Goal: Task Accomplishment & Management: Use online tool/utility

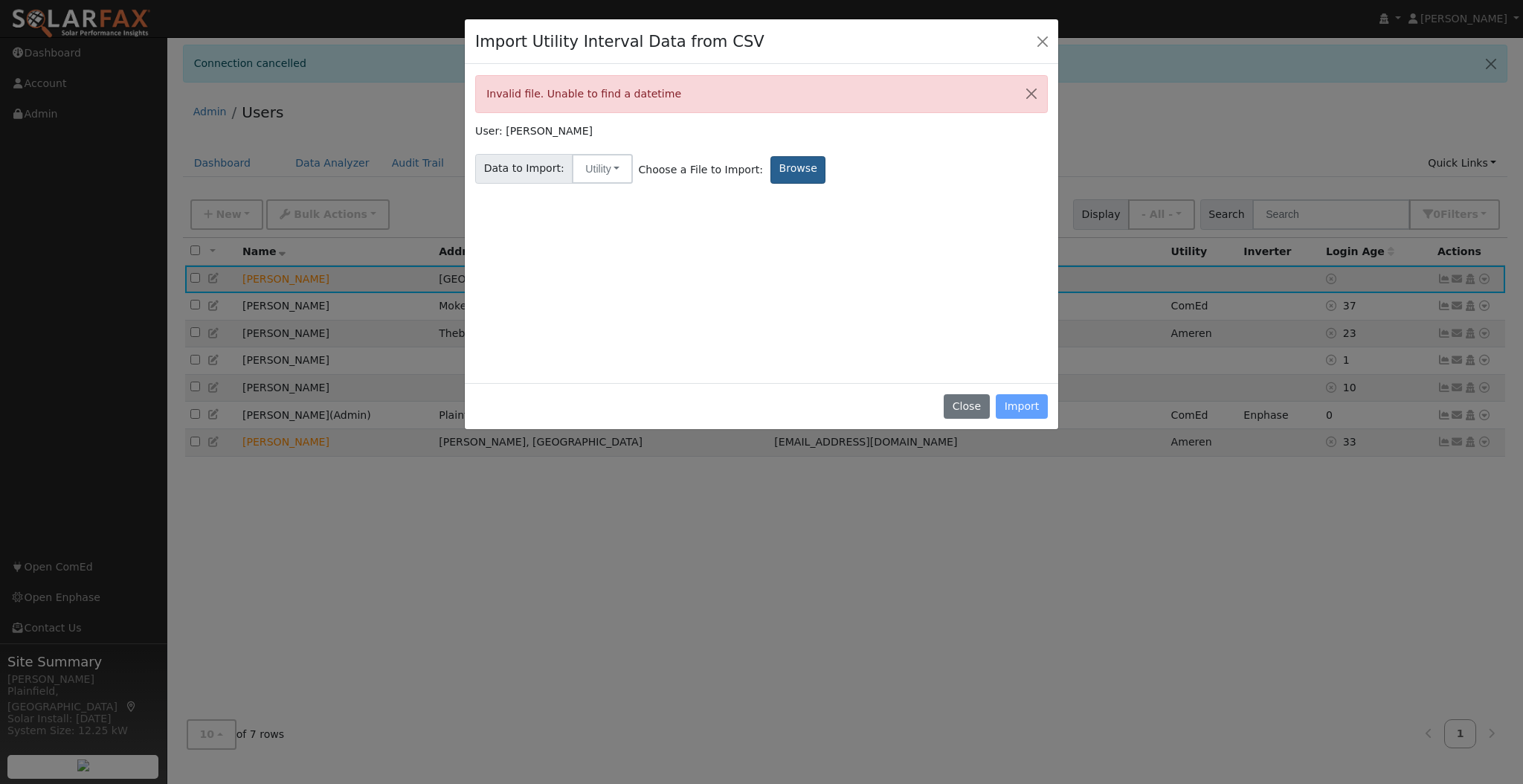
click at [770, 172] on label "Browse" at bounding box center [798, 170] width 55 height 28
click at [0, 0] on input "Browse" at bounding box center [0, 0] width 0 height 0
click at [775, 177] on label "Browse" at bounding box center [798, 170] width 55 height 28
click at [0, 0] on input "Browse" at bounding box center [0, 0] width 0 height 0
click at [1045, 49] on button "Close" at bounding box center [1043, 40] width 21 height 21
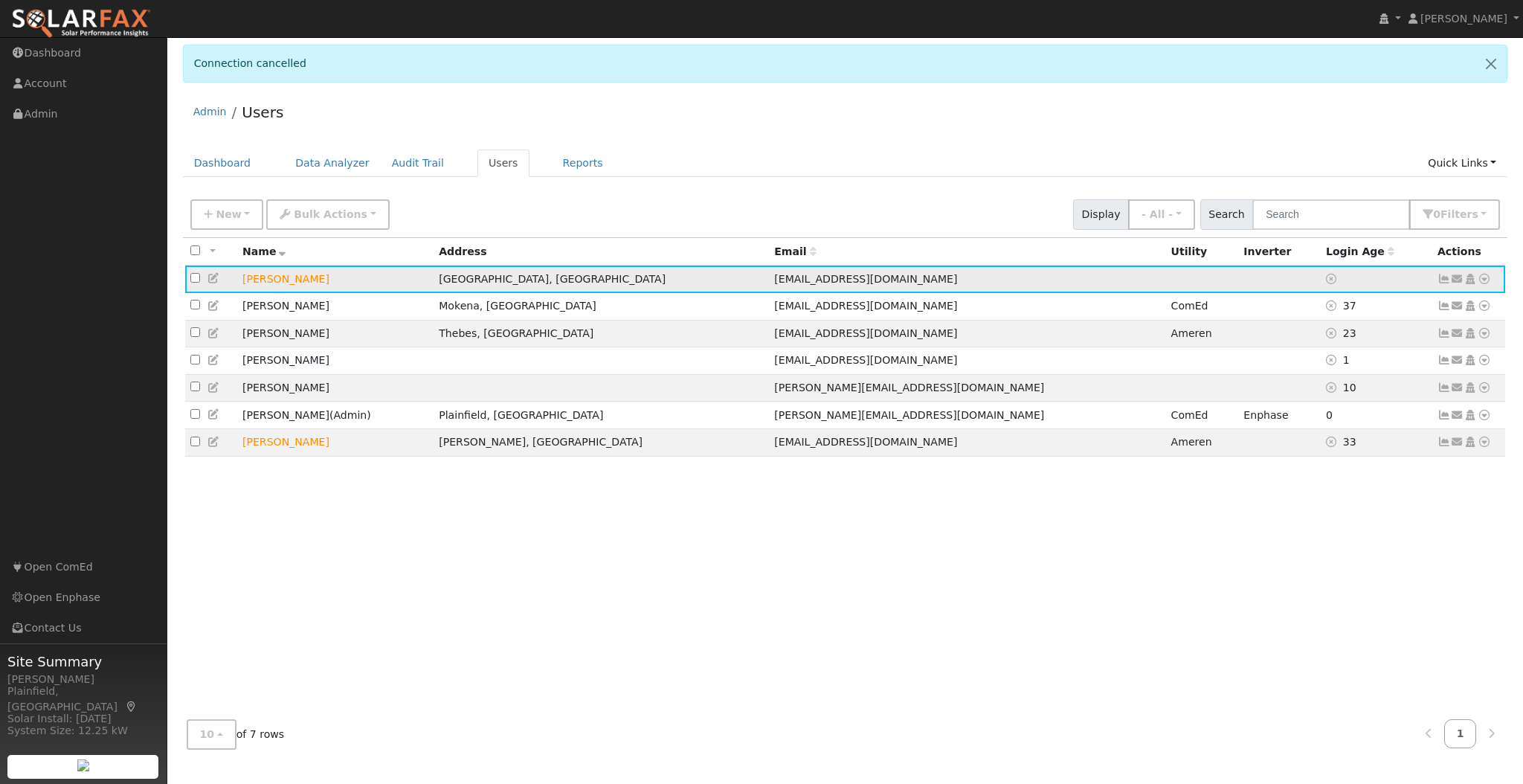
click at [278, 277] on td "[PERSON_NAME]" at bounding box center [335, 279] width 196 height 28
click at [209, 277] on icon at bounding box center [213, 278] width 14 height 10
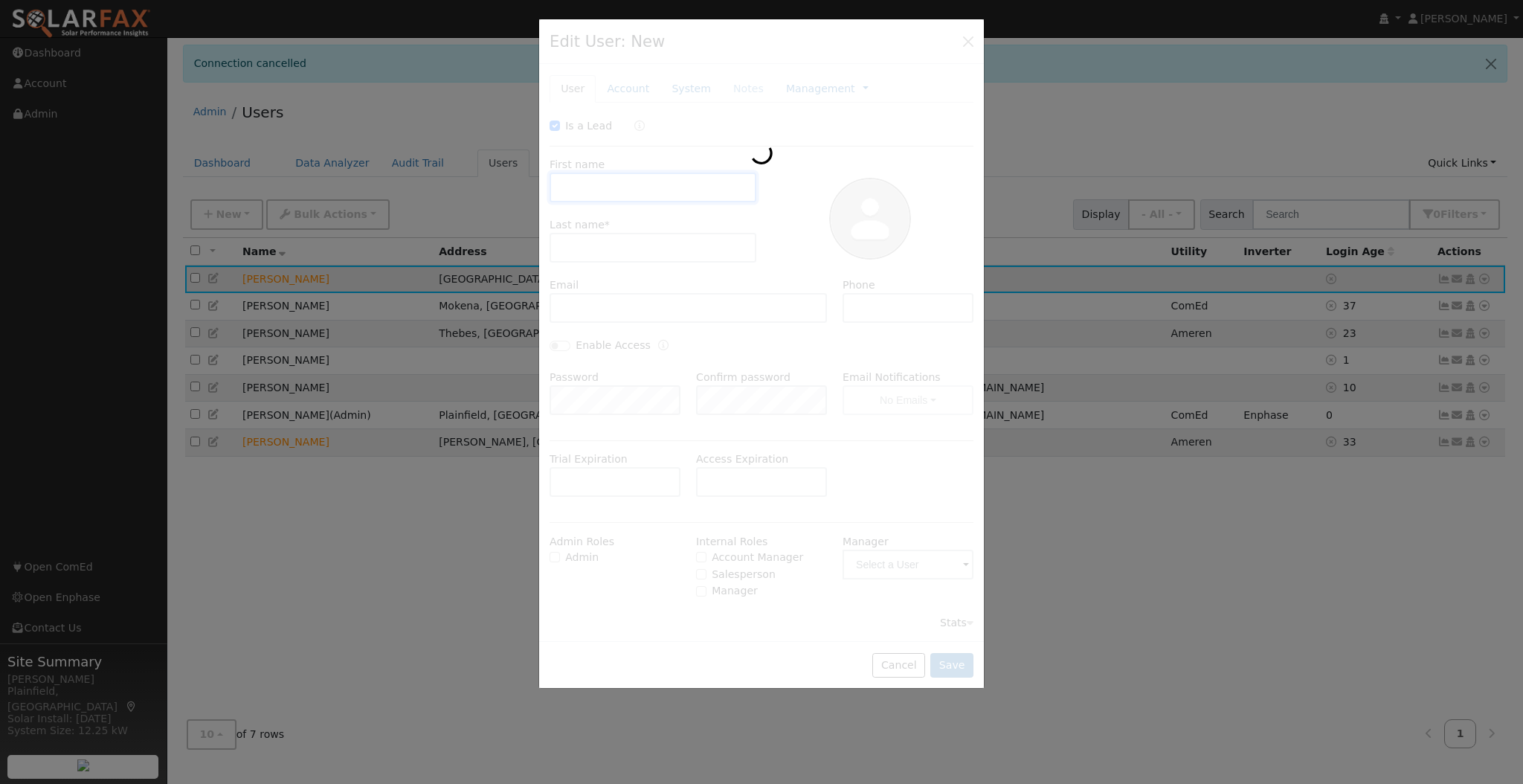
checkbox input "true"
type input "Darshil"
type input "[EMAIL_ADDRESS][DOMAIN_NAME]"
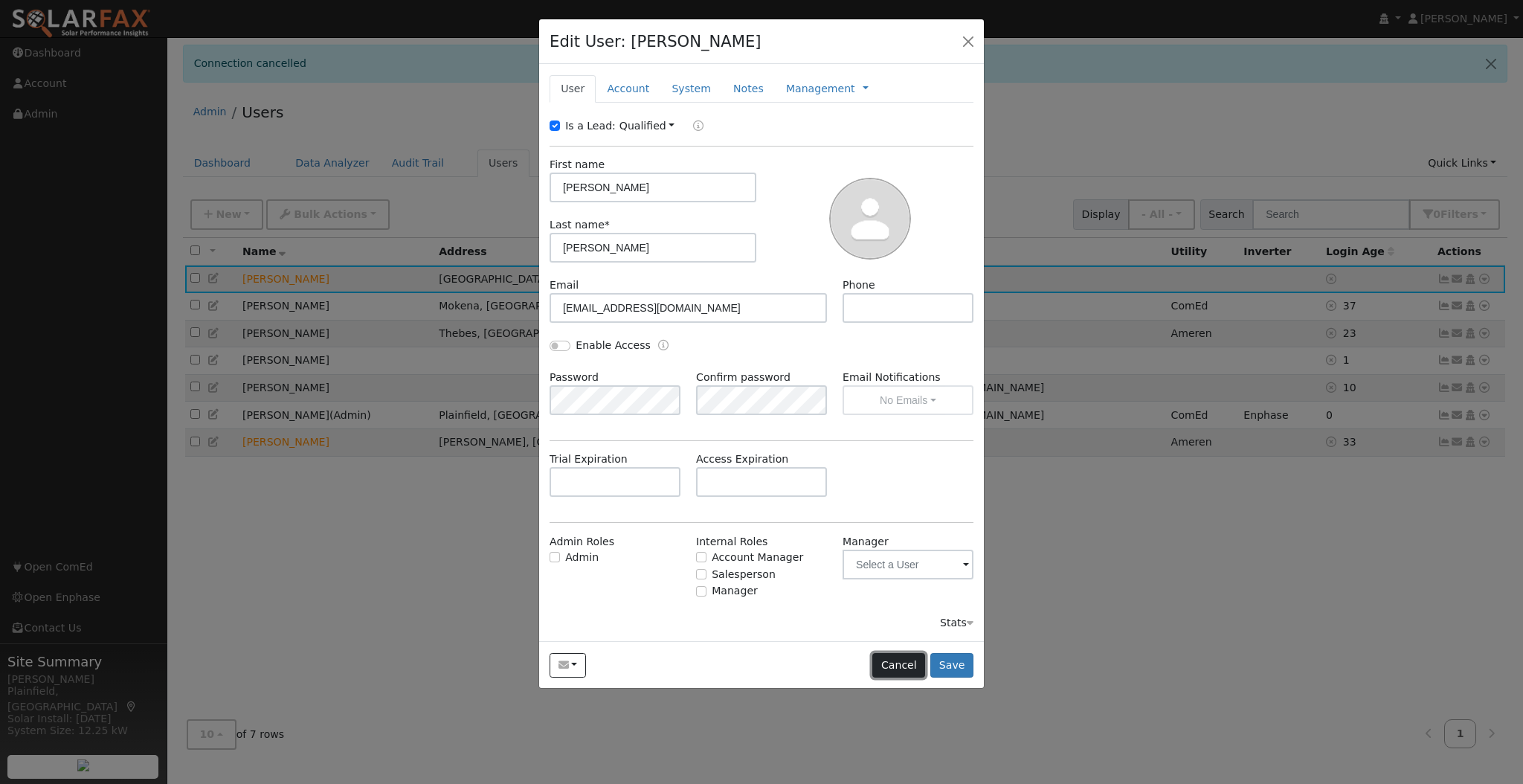
click at [906, 664] on button "Cancel" at bounding box center [898, 665] width 52 height 25
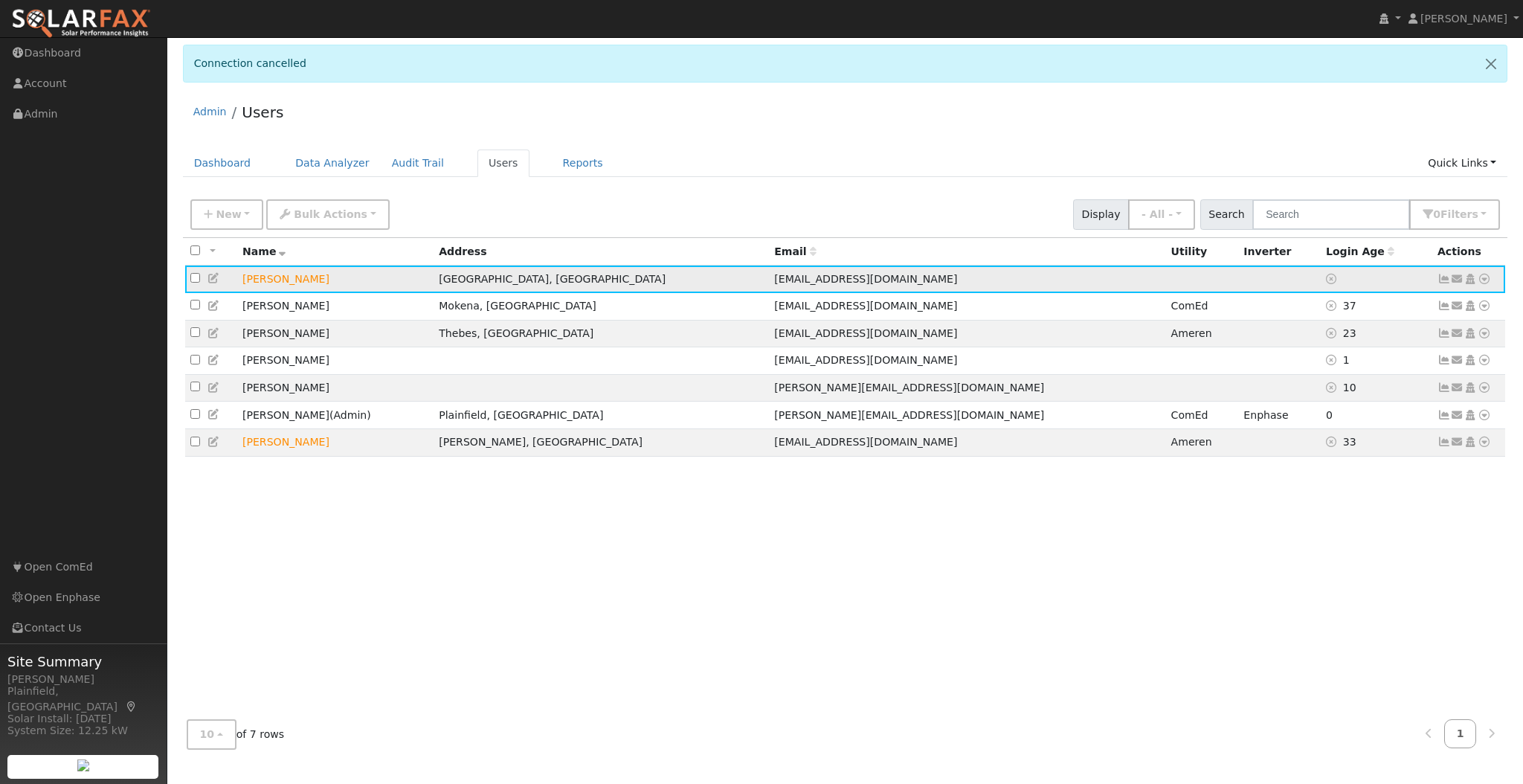
click at [1487, 282] on icon at bounding box center [1484, 278] width 14 height 10
click at [1413, 305] on link "Data Analyzer" at bounding box center [1435, 305] width 108 height 21
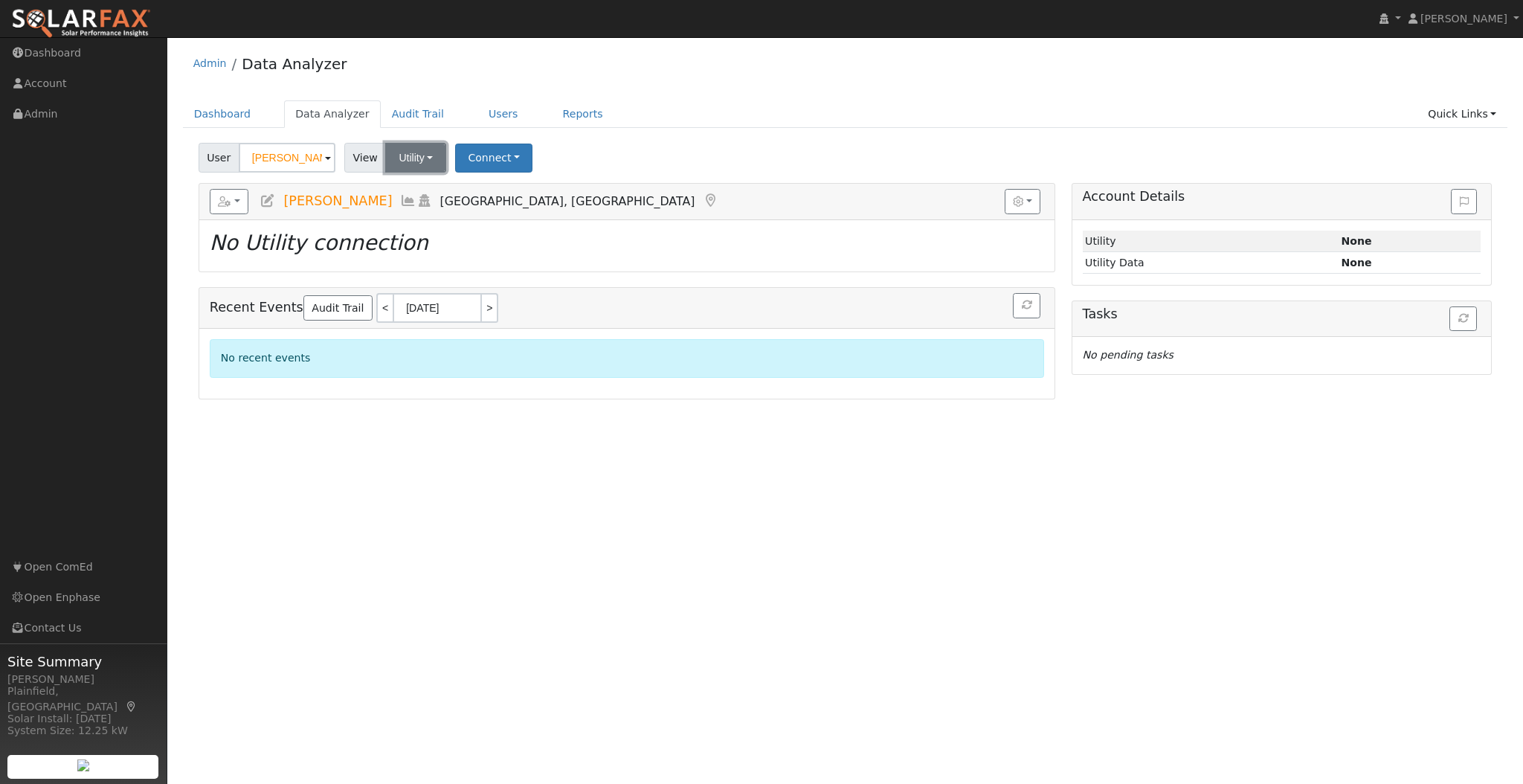
click at [421, 154] on button "Utility" at bounding box center [416, 157] width 61 height 29
click at [421, 154] on button "Utility" at bounding box center [416, 157] width 61 height 29
click at [330, 156] on input "[PERSON_NAME]" at bounding box center [286, 157] width 97 height 29
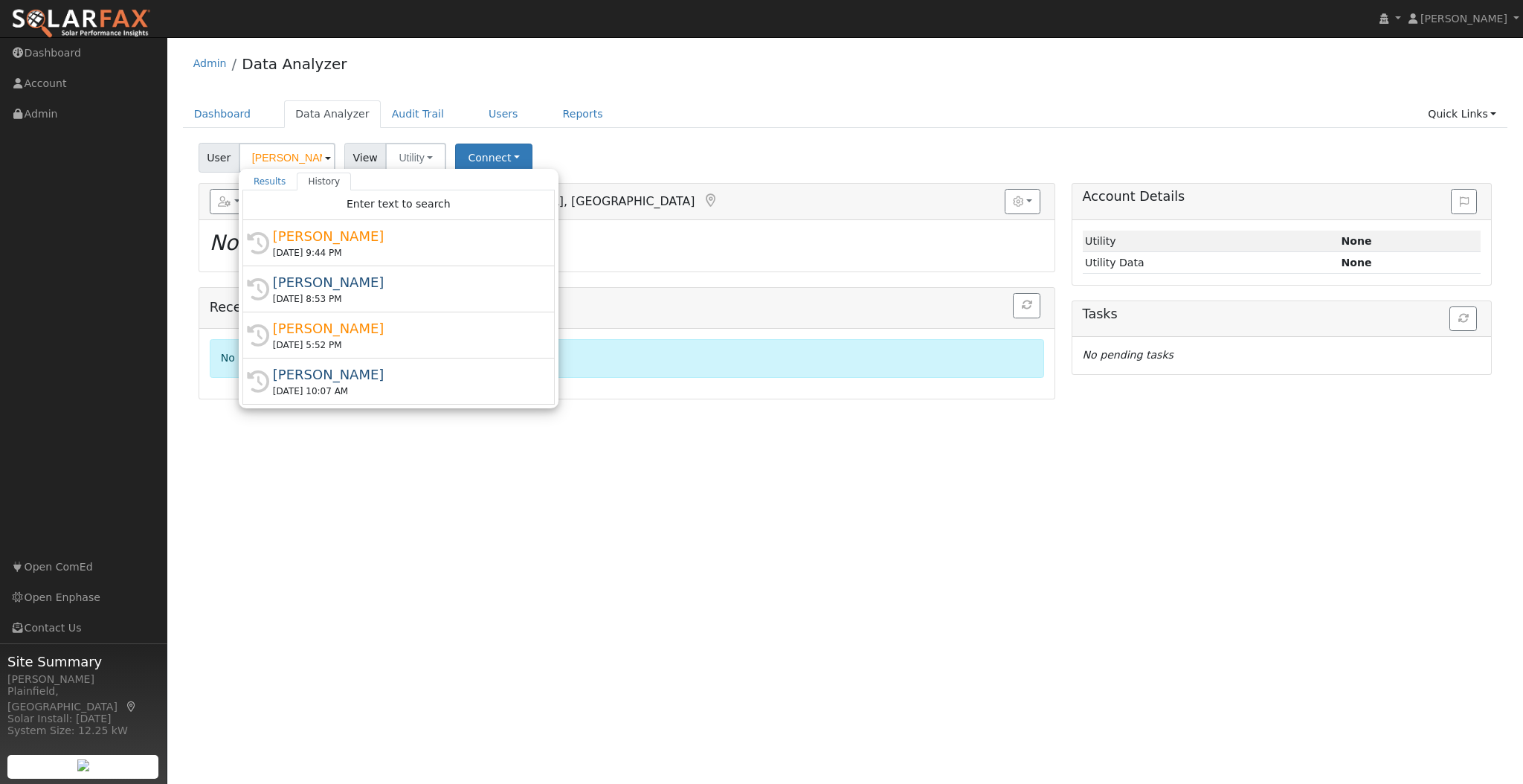
click at [707, 155] on div "User Darshil Darshil Results History "Darshil Darshil" not found Enter text to …" at bounding box center [846, 155] width 1299 height 35
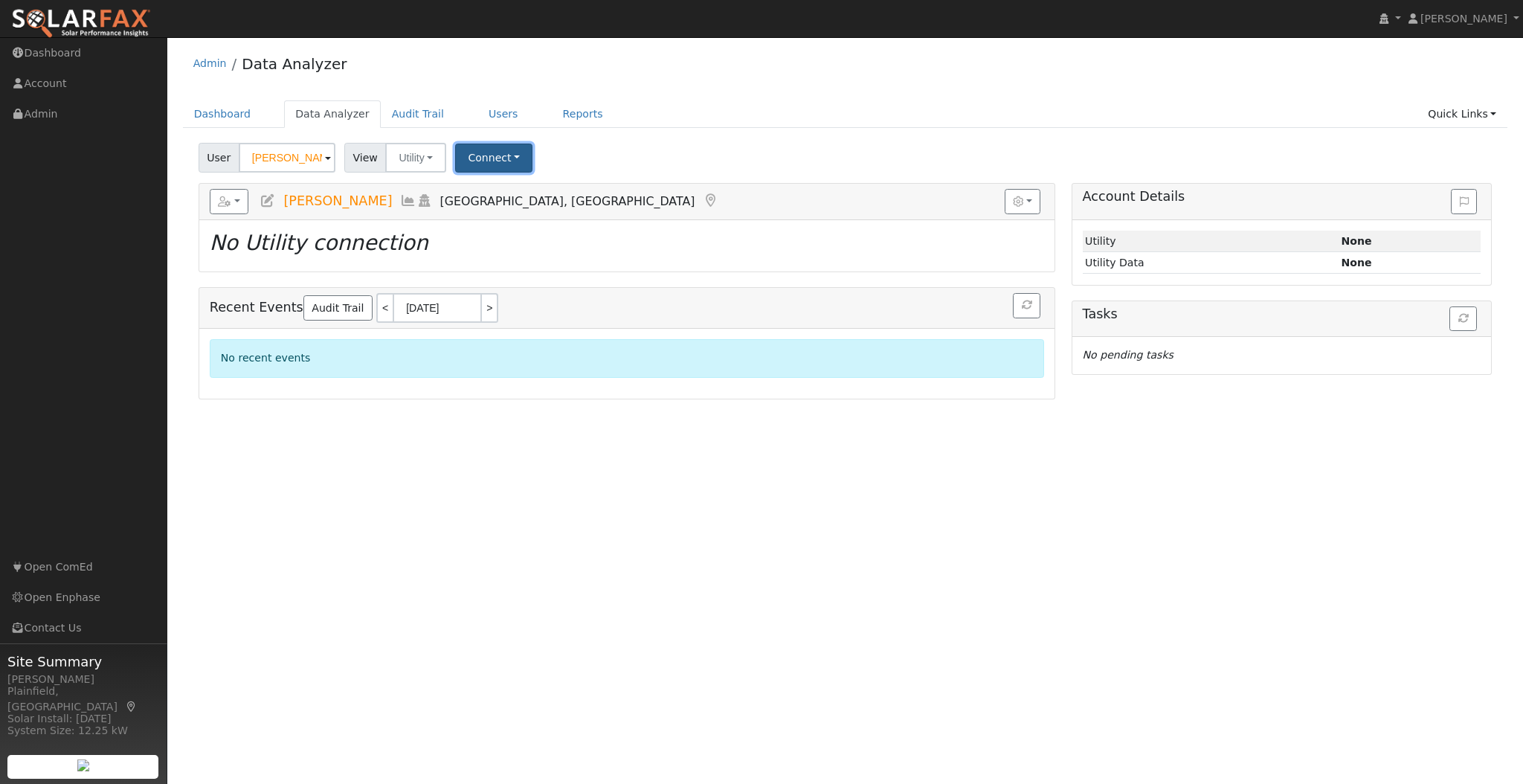
click at [502, 156] on button "Connect" at bounding box center [494, 158] width 77 height 29
click at [555, 191] on icon at bounding box center [558, 190] width 6 height 10
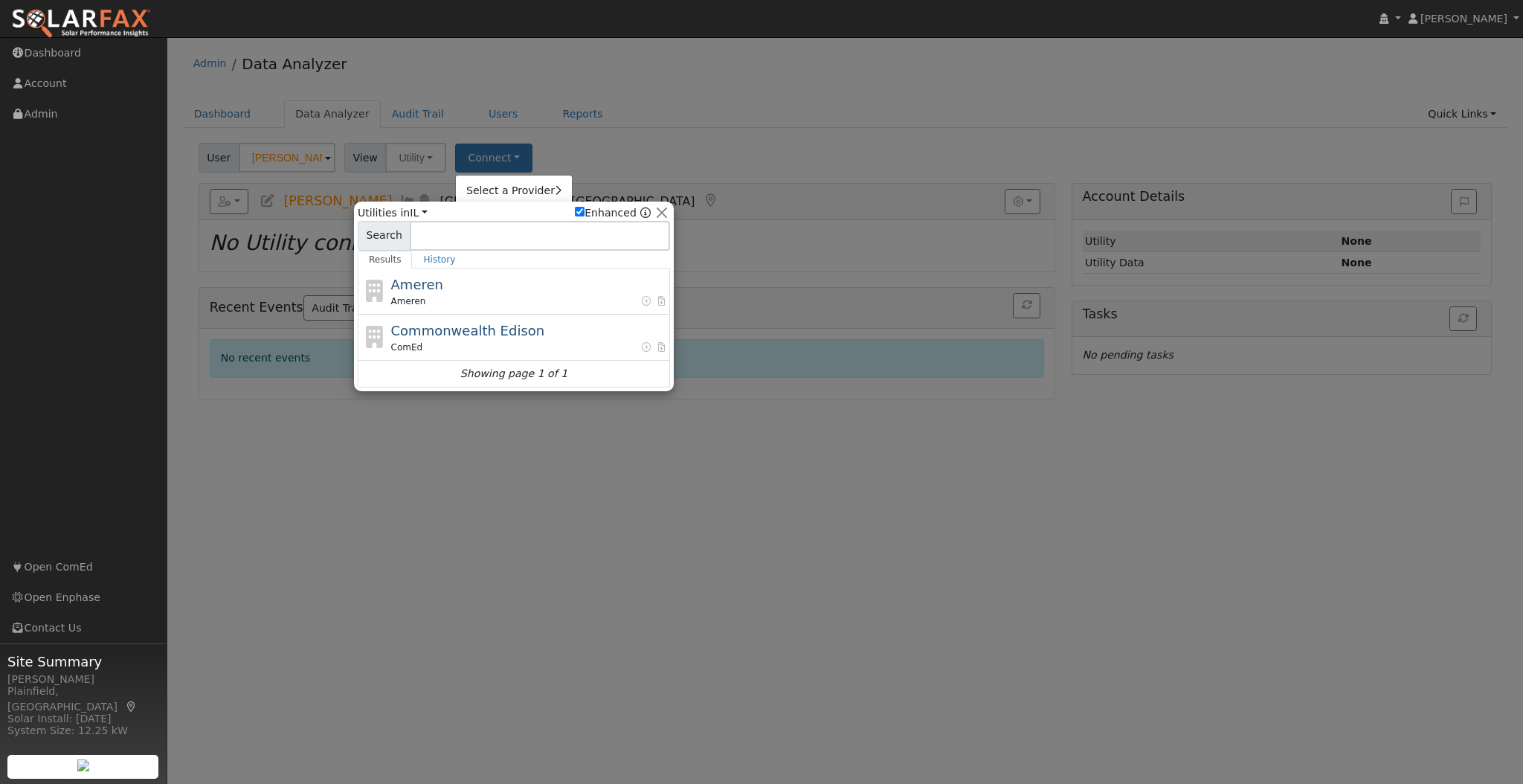
click at [630, 149] on div at bounding box center [761, 392] width 1523 height 784
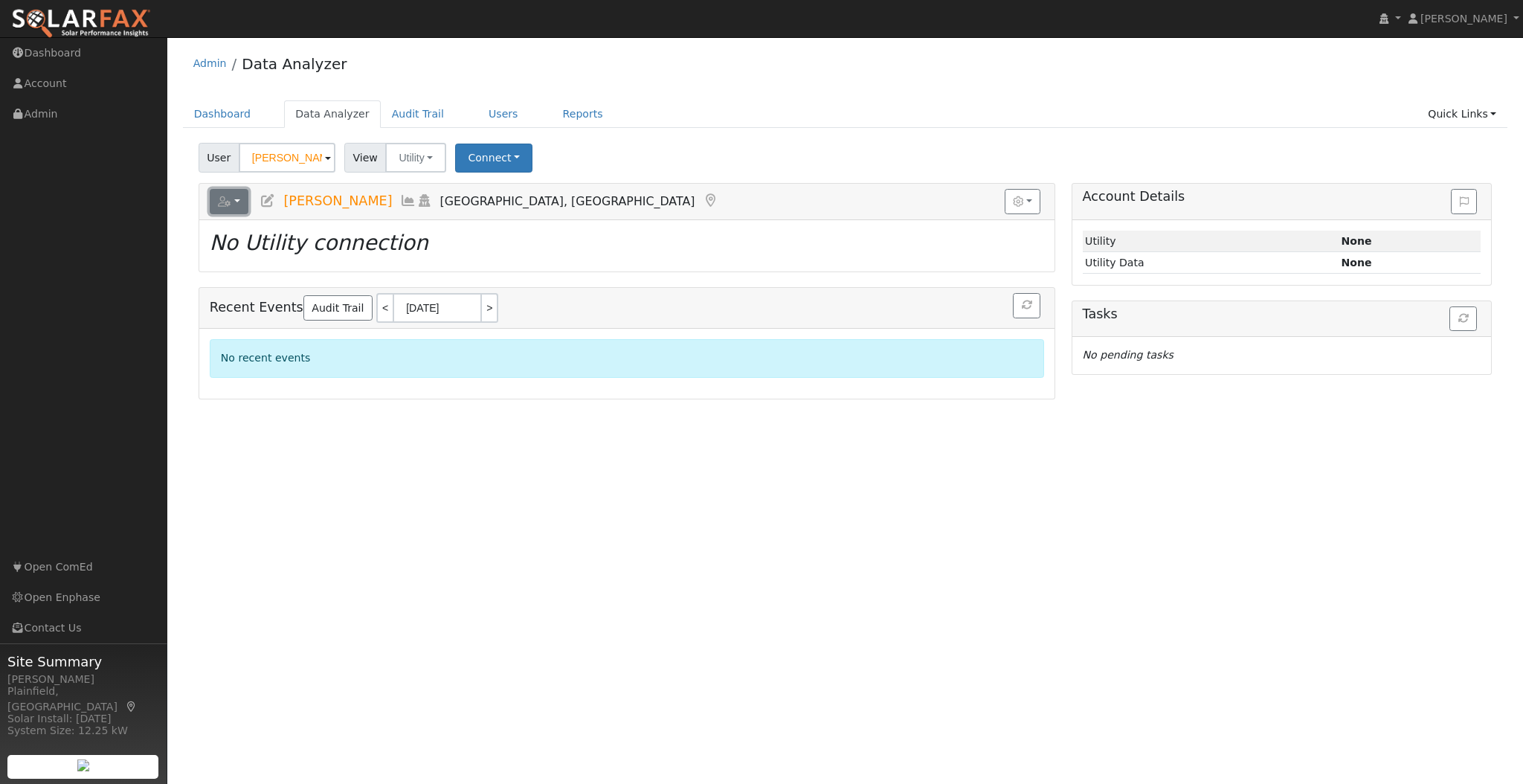
click at [237, 206] on button "button" at bounding box center [229, 201] width 40 height 25
click at [370, 250] on link "Import from CSV" at bounding box center [411, 250] width 108 height 17
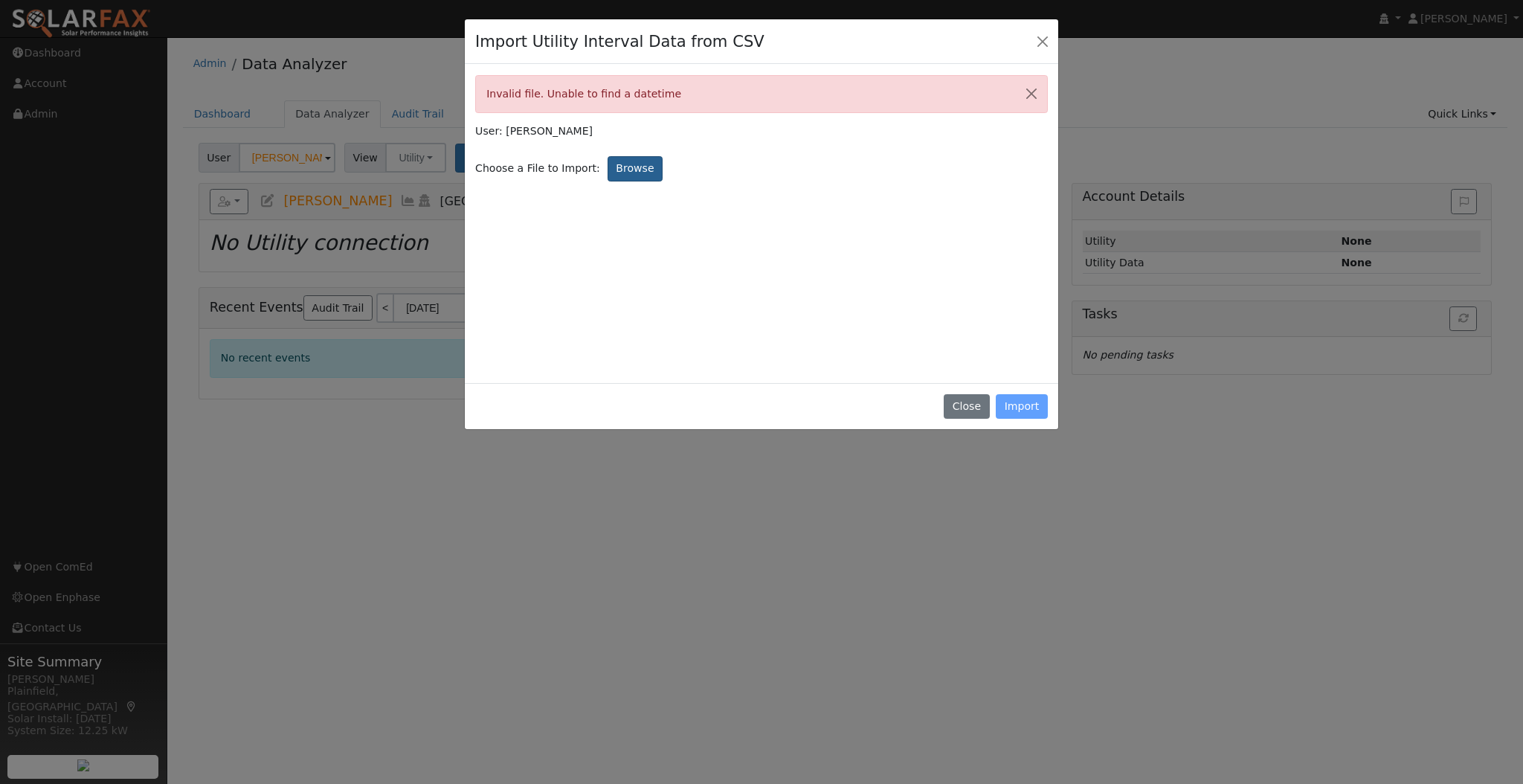
click at [617, 168] on label "Browse" at bounding box center [635, 168] width 55 height 25
click at [0, 0] on input "Browse" at bounding box center [0, 0] width 0 height 0
click at [578, 177] on div "Choose a File to Import: Browse" at bounding box center [569, 168] width 192 height 25
click at [616, 166] on label "Browse" at bounding box center [635, 168] width 55 height 25
click at [0, 0] on input "Browse" at bounding box center [0, 0] width 0 height 0
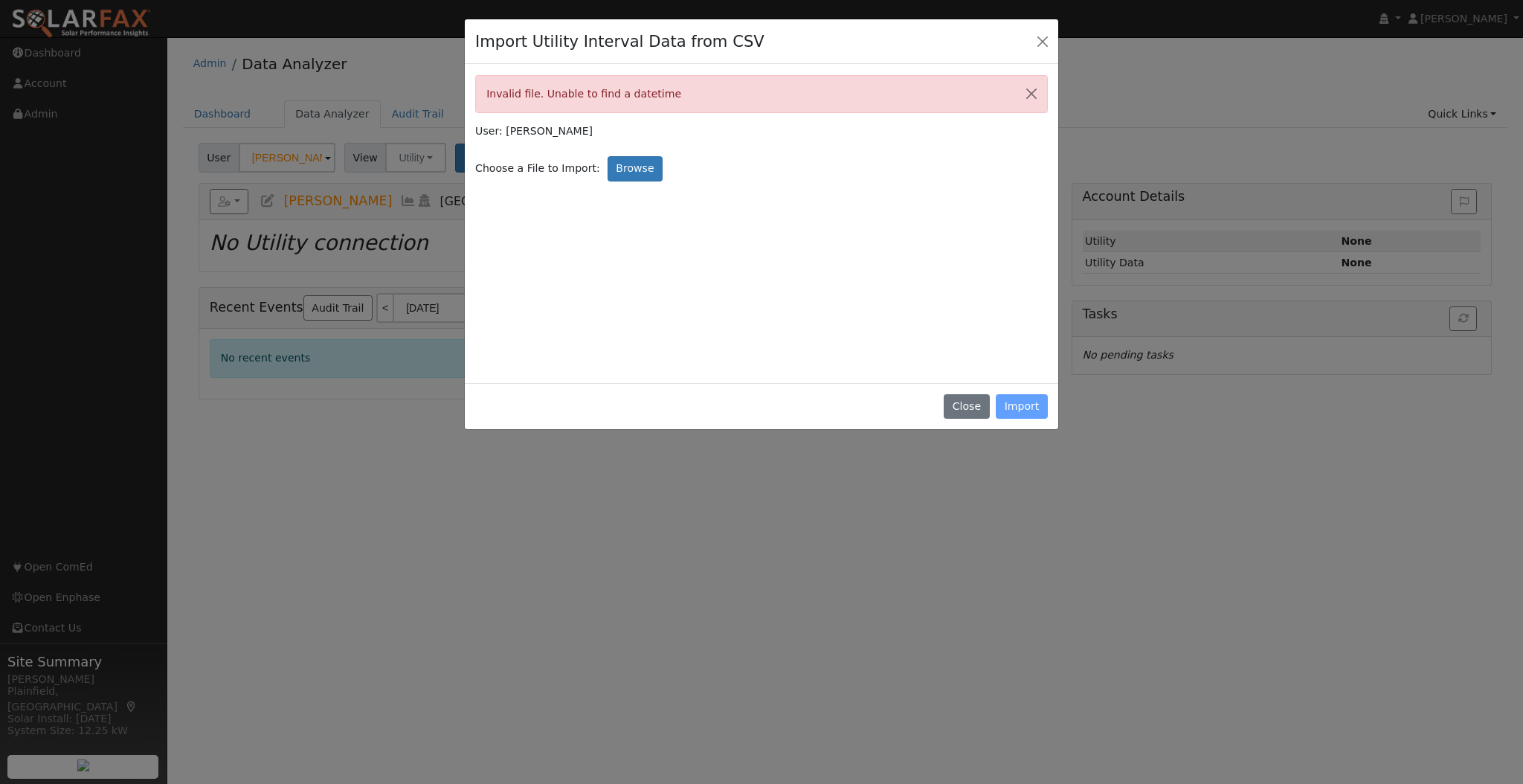
click at [1038, 405] on div "Close Import" at bounding box center [761, 406] width 594 height 47
click at [973, 401] on button "Close" at bounding box center [965, 406] width 45 height 25
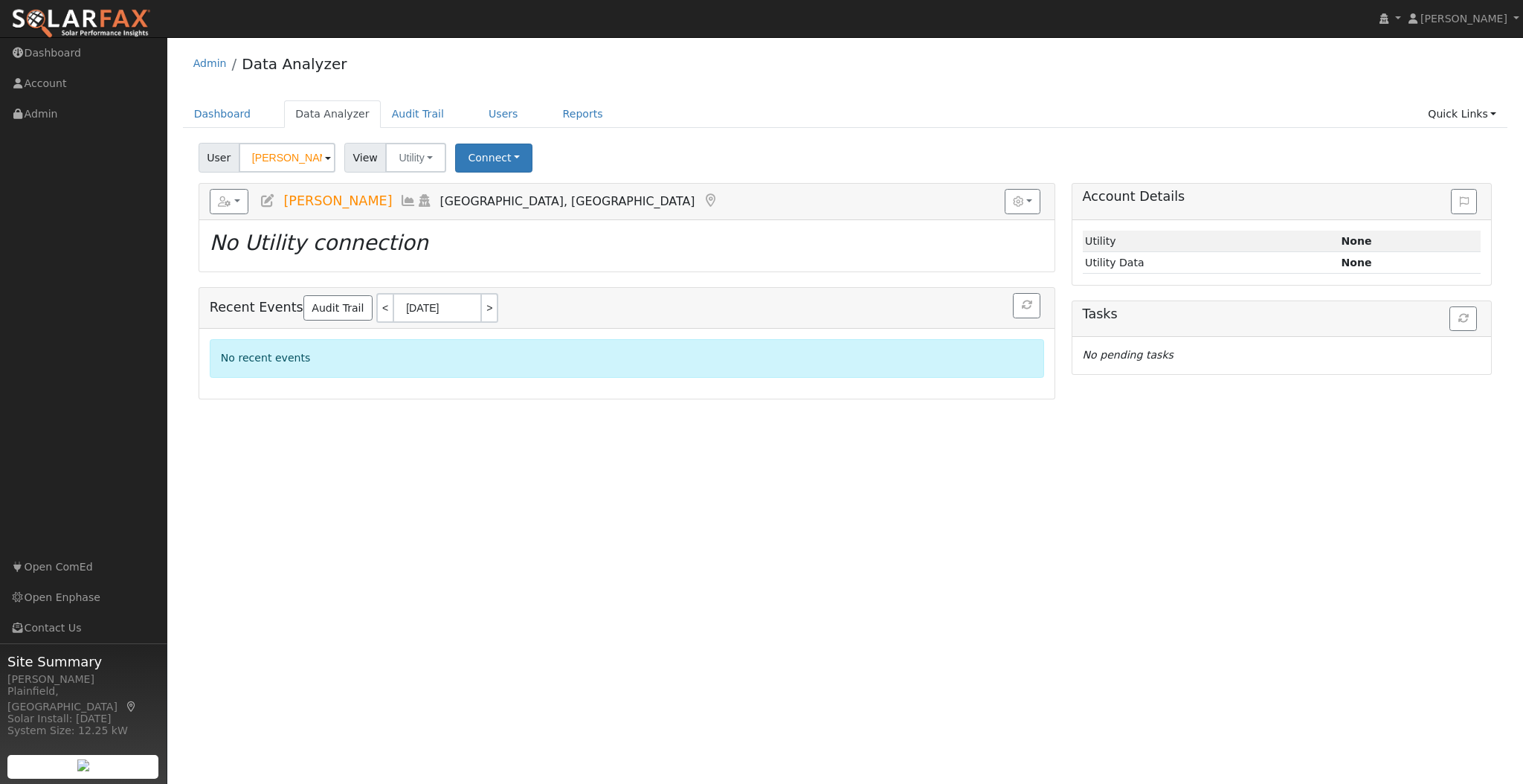
click at [34, 711] on div "Solar Install: [DATE]" at bounding box center [83, 719] width 152 height 16
click at [51, 599] on link "Open Enphase" at bounding box center [84, 597] width 167 height 30
click at [248, 114] on link "Dashboard" at bounding box center [223, 114] width 79 height 28
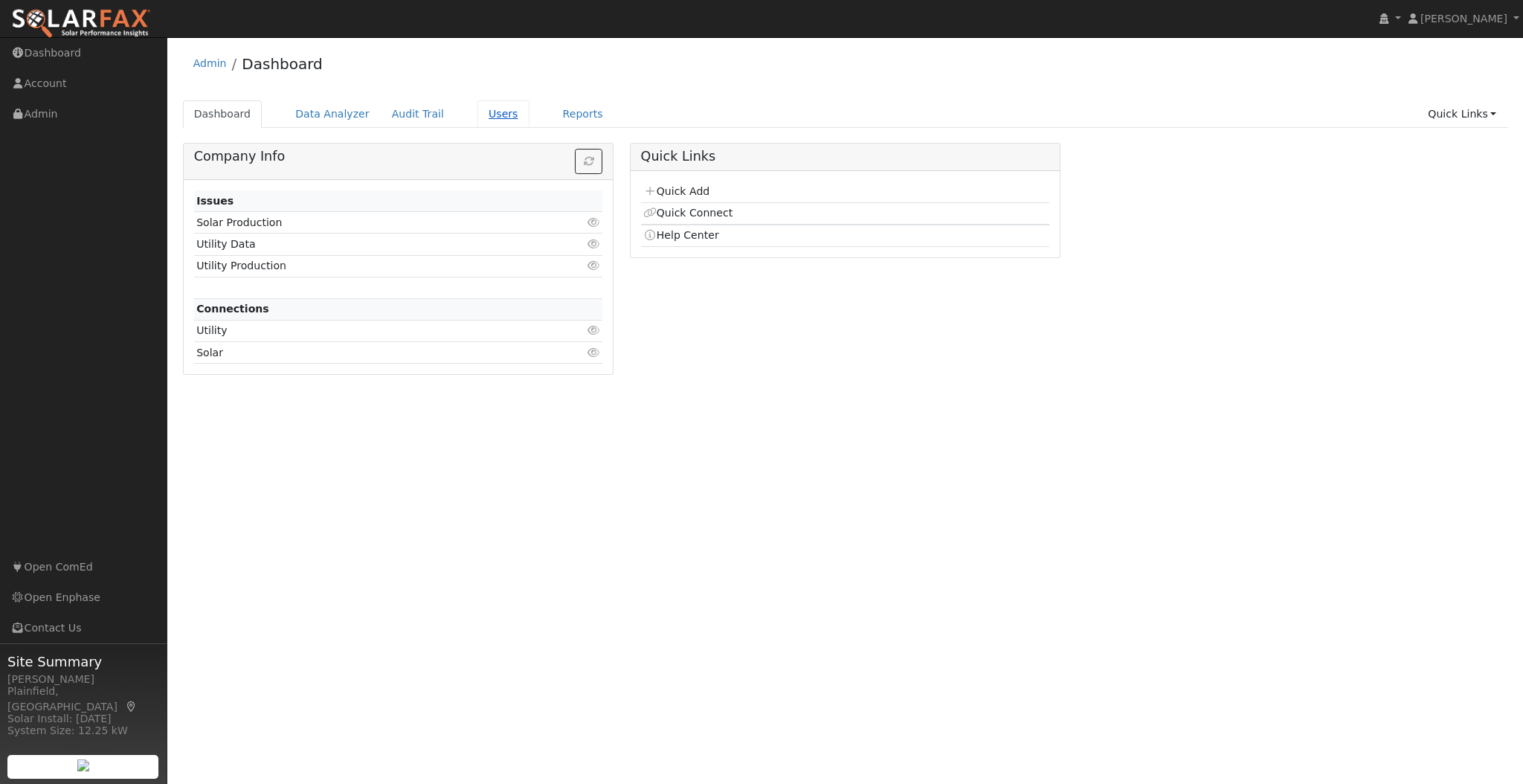
click at [478, 115] on link "Users" at bounding box center [503, 114] width 52 height 28
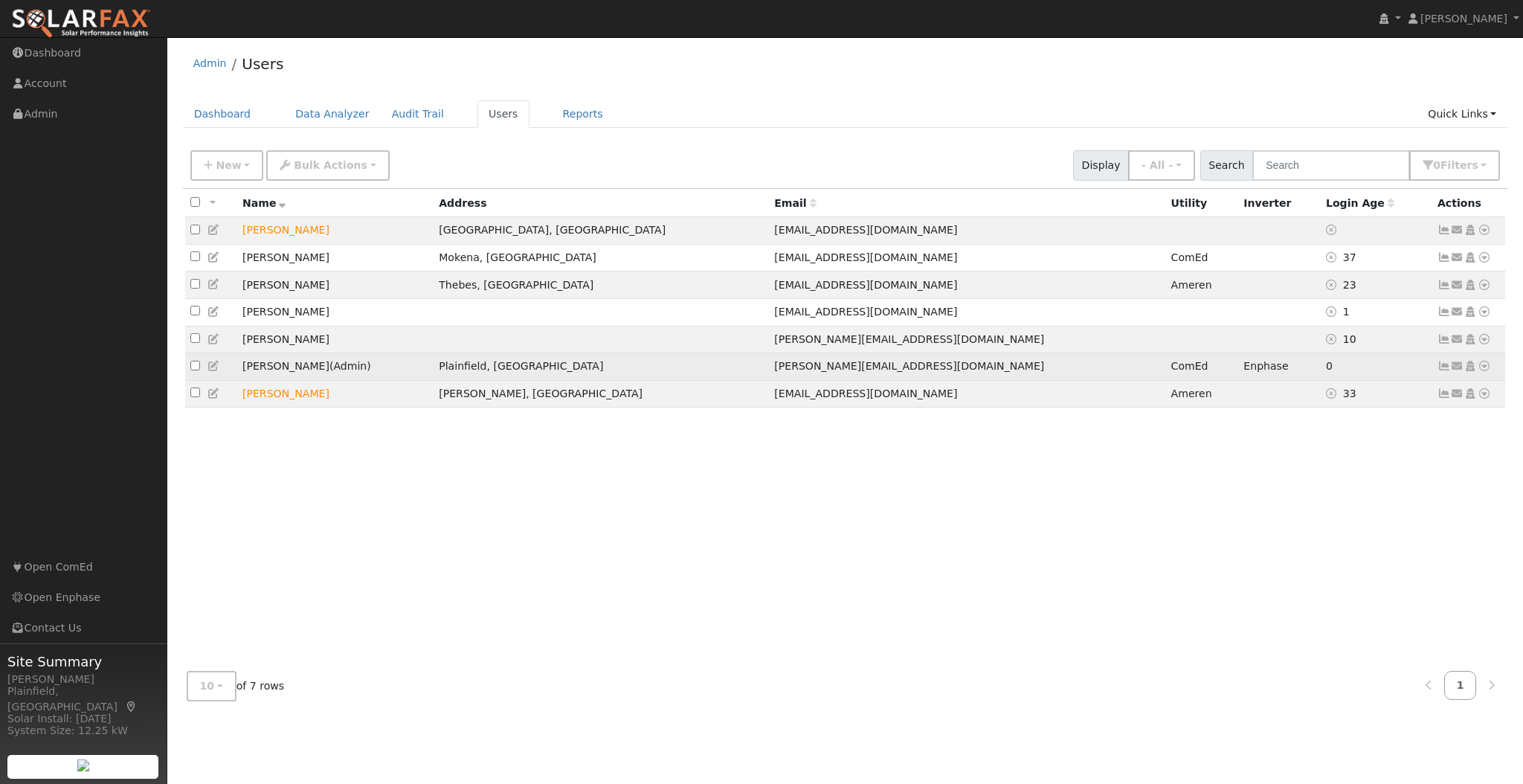
click at [333, 372] on span "Admin" at bounding box center [350, 365] width 33 height 12
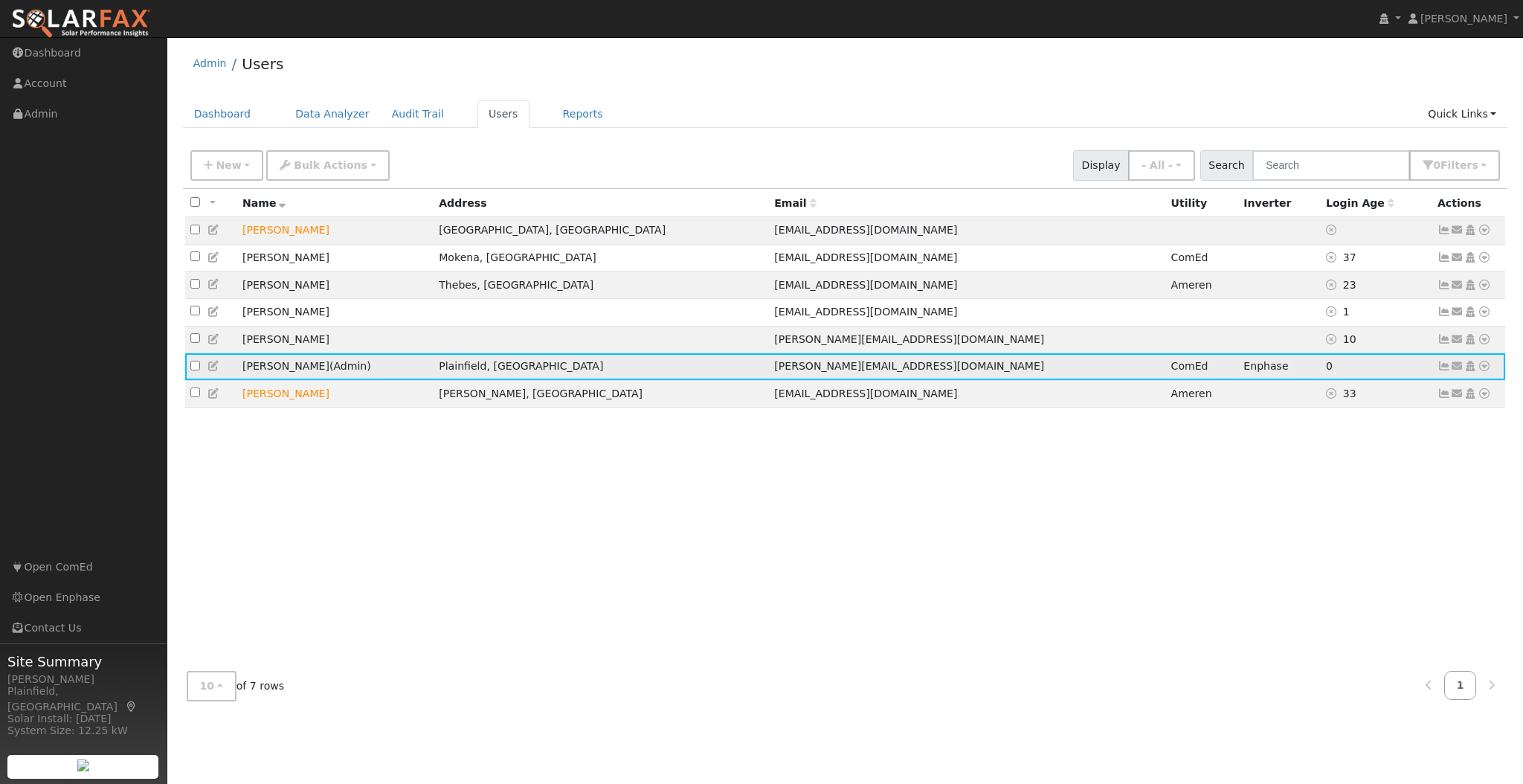
click at [1485, 370] on icon at bounding box center [1484, 365] width 14 height 10
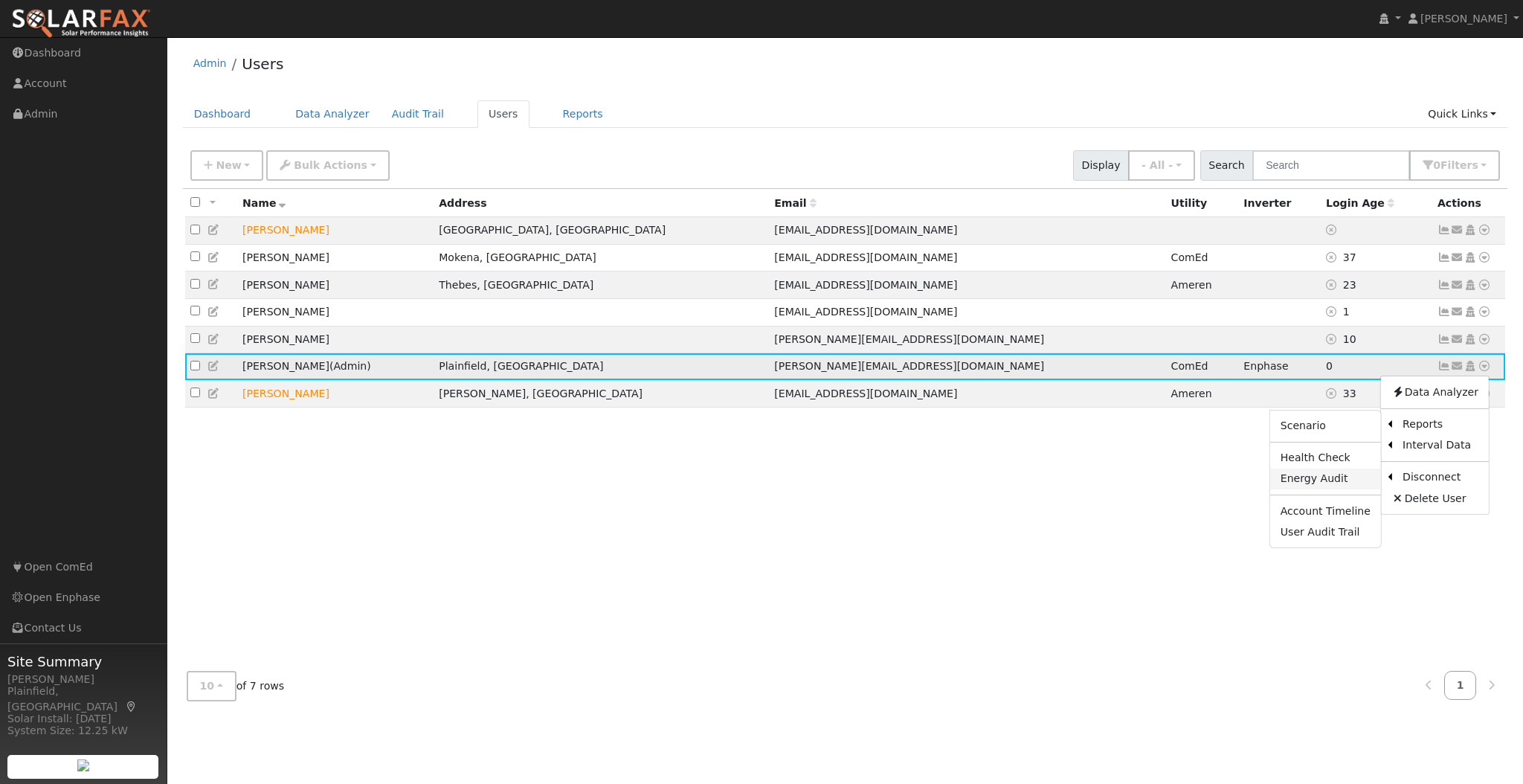
click at [1338, 483] on link "Energy Audit" at bounding box center [1325, 478] width 110 height 21
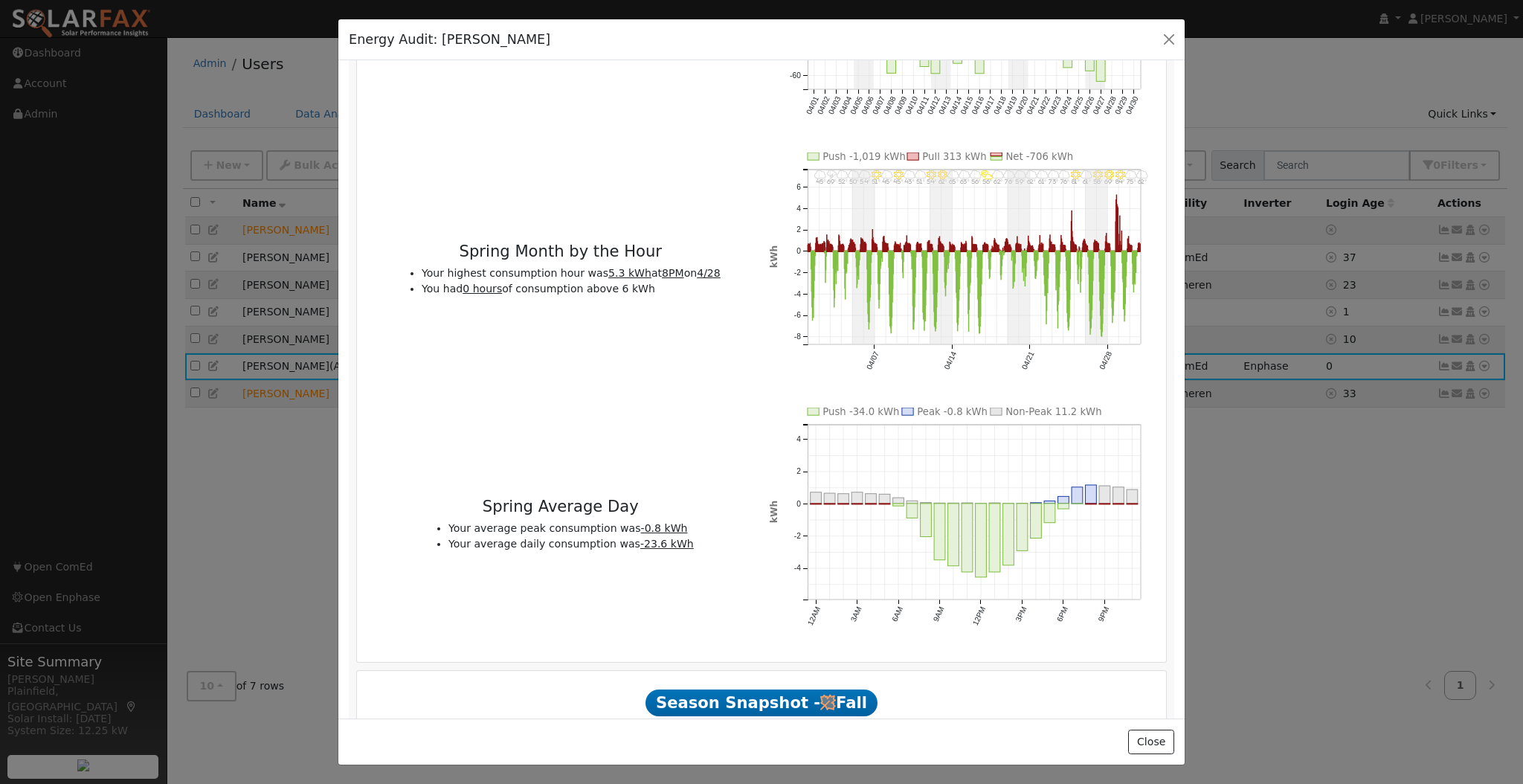
scroll to position [3569, 0]
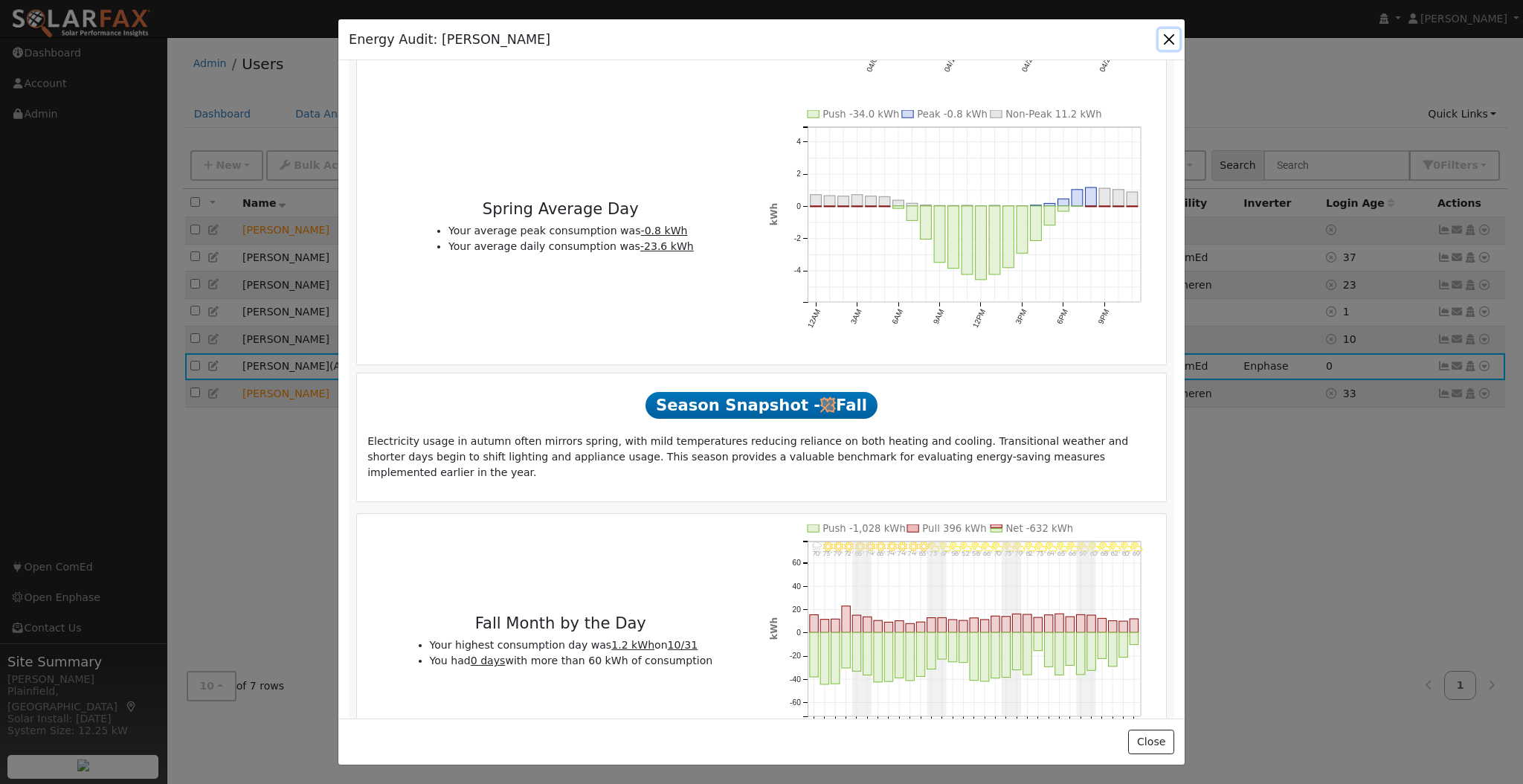
click at [1164, 37] on button "button" at bounding box center [1169, 40] width 21 height 21
